Goal: Information Seeking & Learning: Learn about a topic

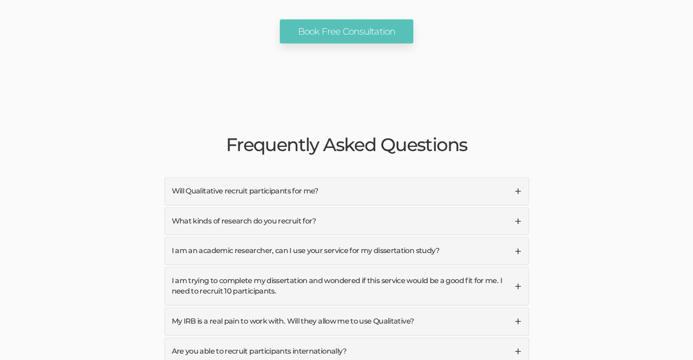
scroll to position [2140, 0]
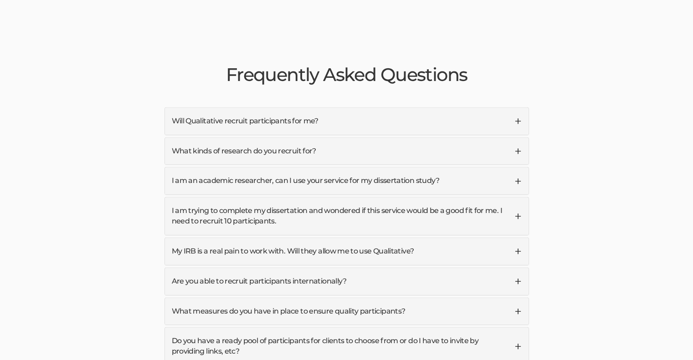
click at [247, 108] on link "Will Qualitative recruit participants for me?" at bounding box center [346, 121] width 363 height 27
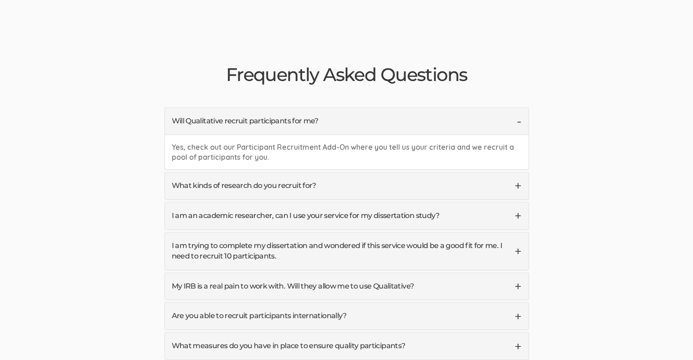
click at [322, 173] on link "What kinds of research do you recruit for?" at bounding box center [346, 186] width 363 height 27
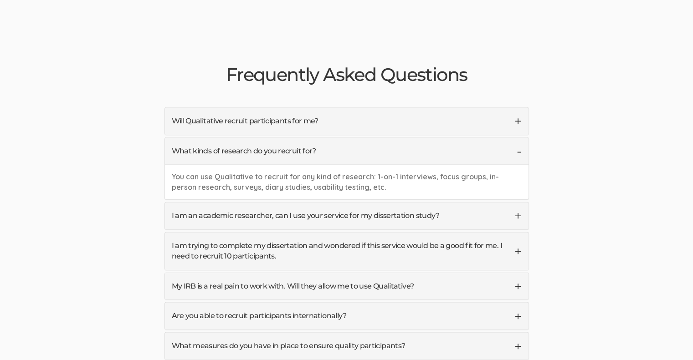
click at [321, 203] on link "I am an academic researcher, can I use your service for my dissertation study?" at bounding box center [346, 216] width 363 height 27
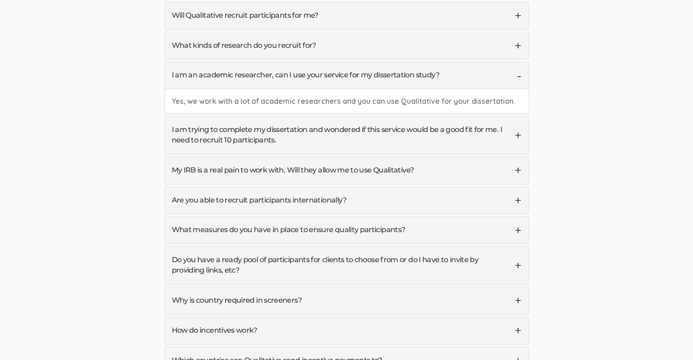
scroll to position [2276, 0]
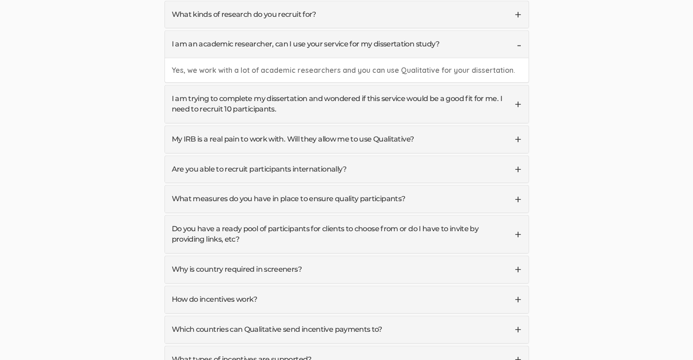
click at [209, 86] on link "I am trying to complete my dissertation and wondered if this service would be a…" at bounding box center [346, 104] width 363 height 37
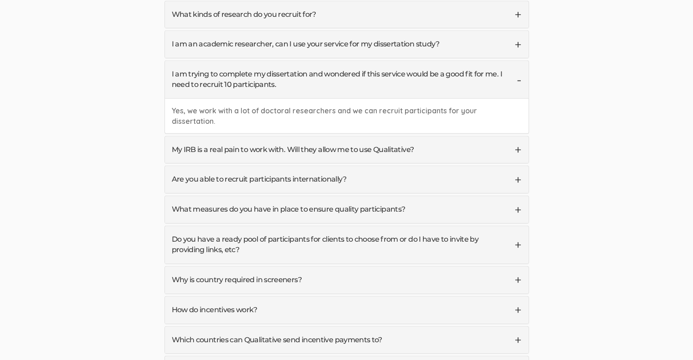
click at [380, 137] on link "My IRB is a real pain to work with. Will they allow me to use Qualitative?" at bounding box center [346, 150] width 363 height 27
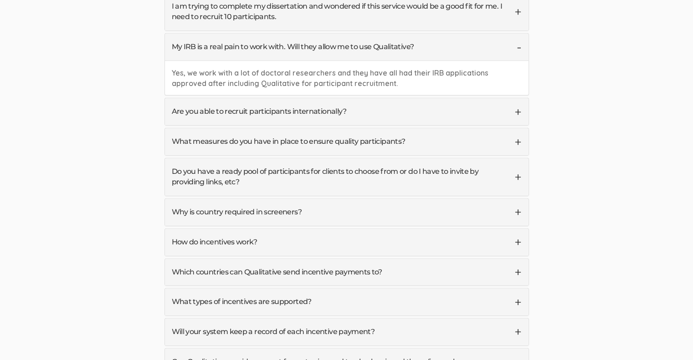
scroll to position [2368, 0]
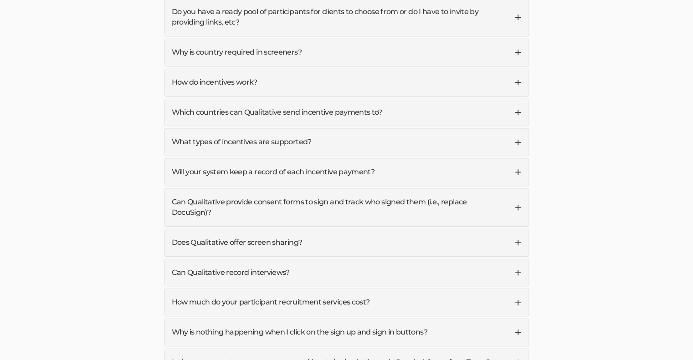
click at [224, 69] on link "How do incentives work?" at bounding box center [346, 82] width 363 height 27
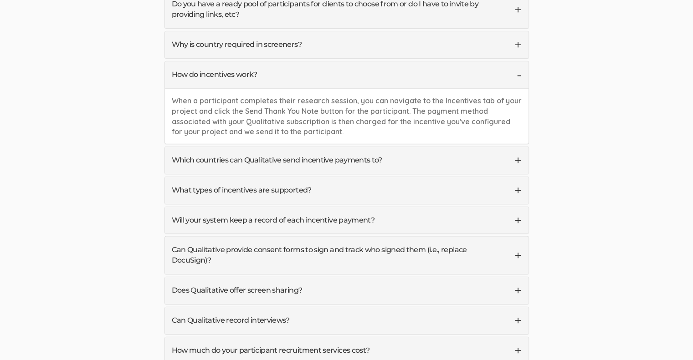
scroll to position [2469, 0]
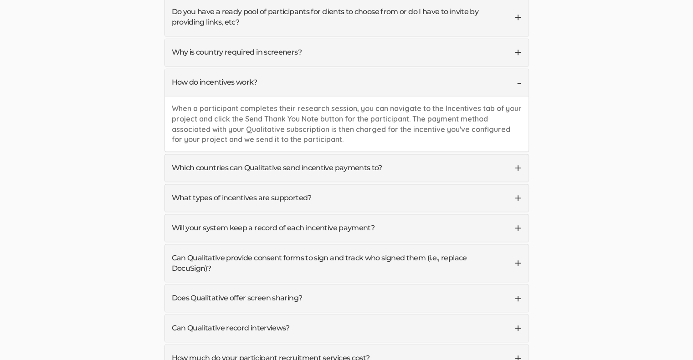
click at [286, 155] on link "Which countries can Qualitative send incentive payments to?" at bounding box center [346, 168] width 363 height 27
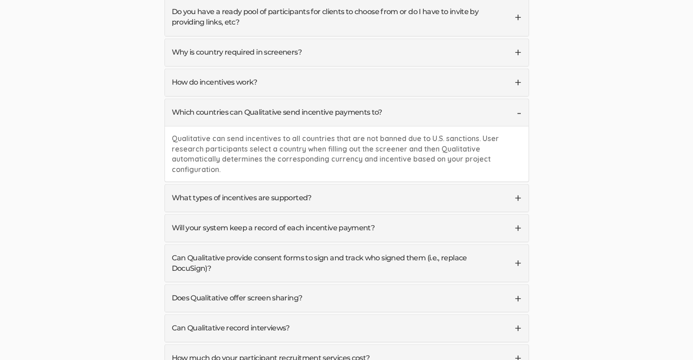
click at [273, 185] on link "What types of incentives are supported?" at bounding box center [346, 198] width 363 height 27
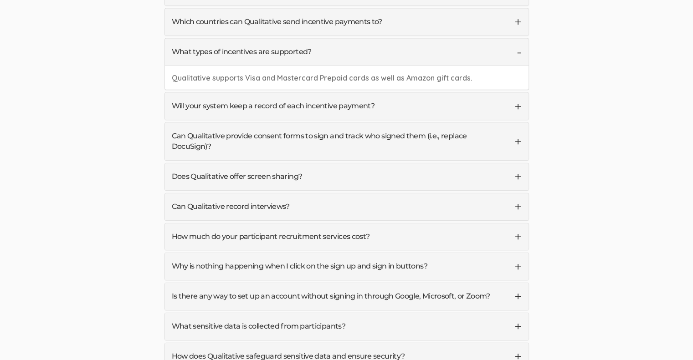
scroll to position [2560, 0]
click at [233, 193] on link "Can Qualitative record interviews?" at bounding box center [346, 206] width 363 height 27
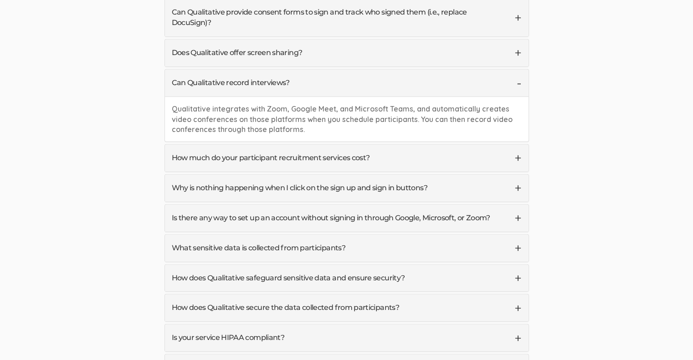
scroll to position [2697, 0]
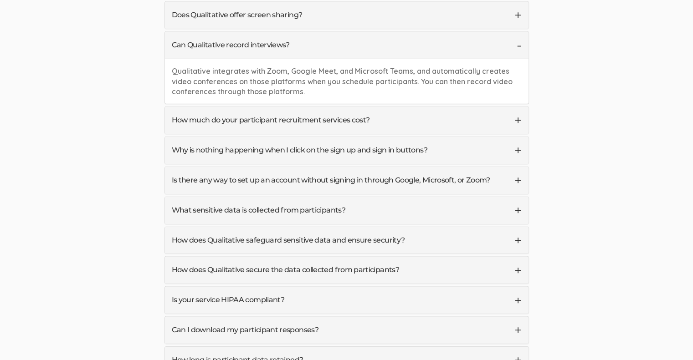
click at [295, 107] on link "How much do your participant recruitment services cost?" at bounding box center [346, 120] width 363 height 27
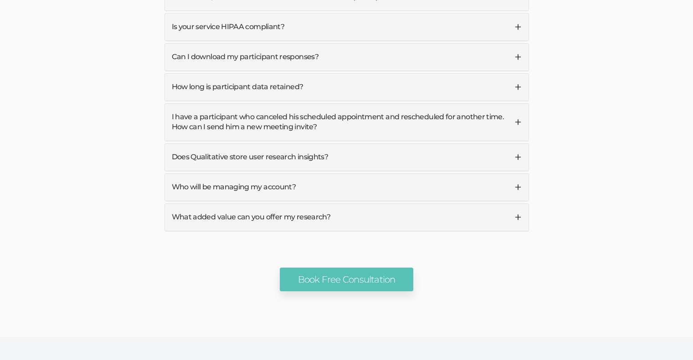
scroll to position [3015, 0]
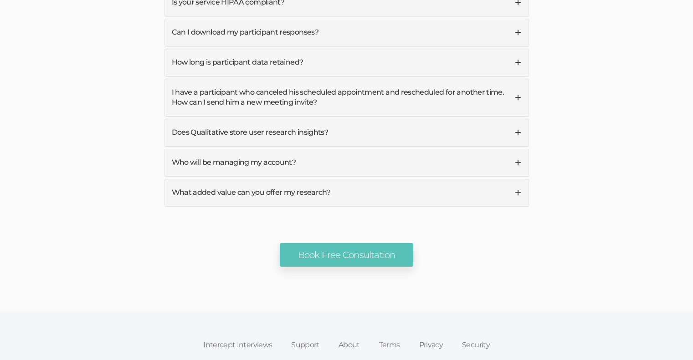
click at [296, 179] on link "What added value can you offer my research?" at bounding box center [346, 192] width 363 height 27
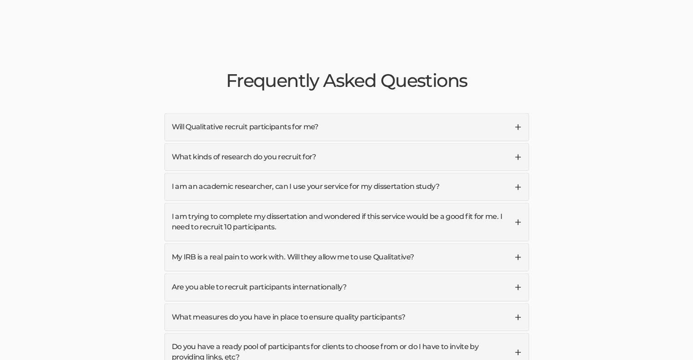
scroll to position [2091, 0]
